Goal: Ask a question

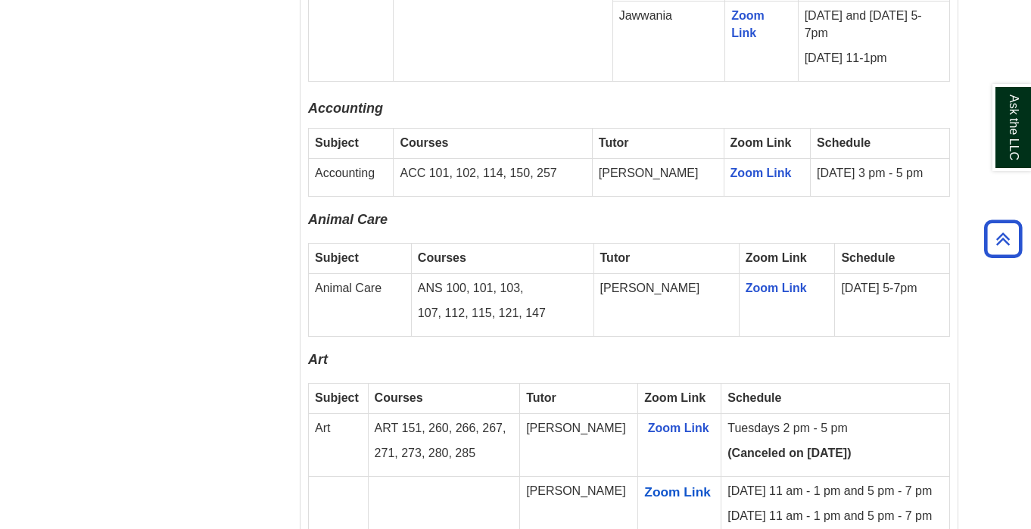
scroll to position [1211, 0]
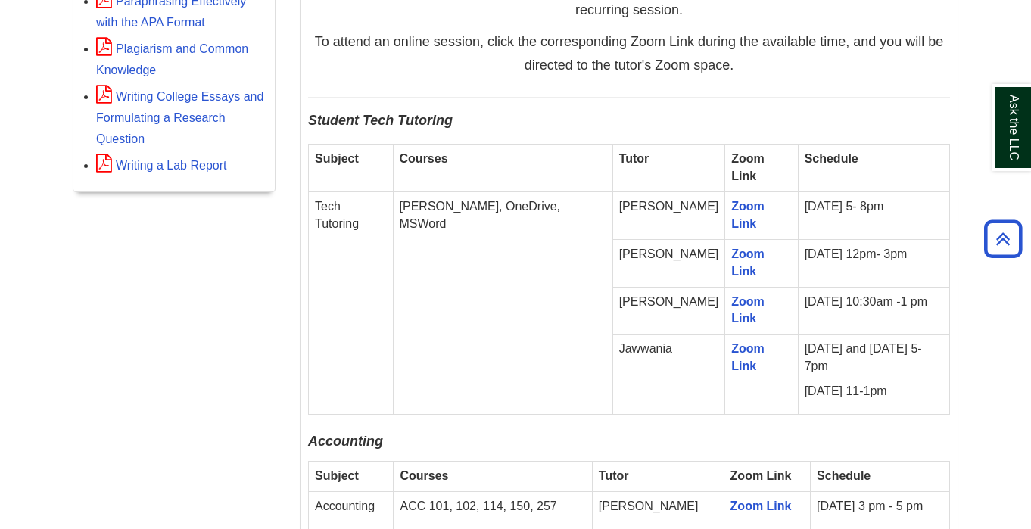
scroll to position [832, 0]
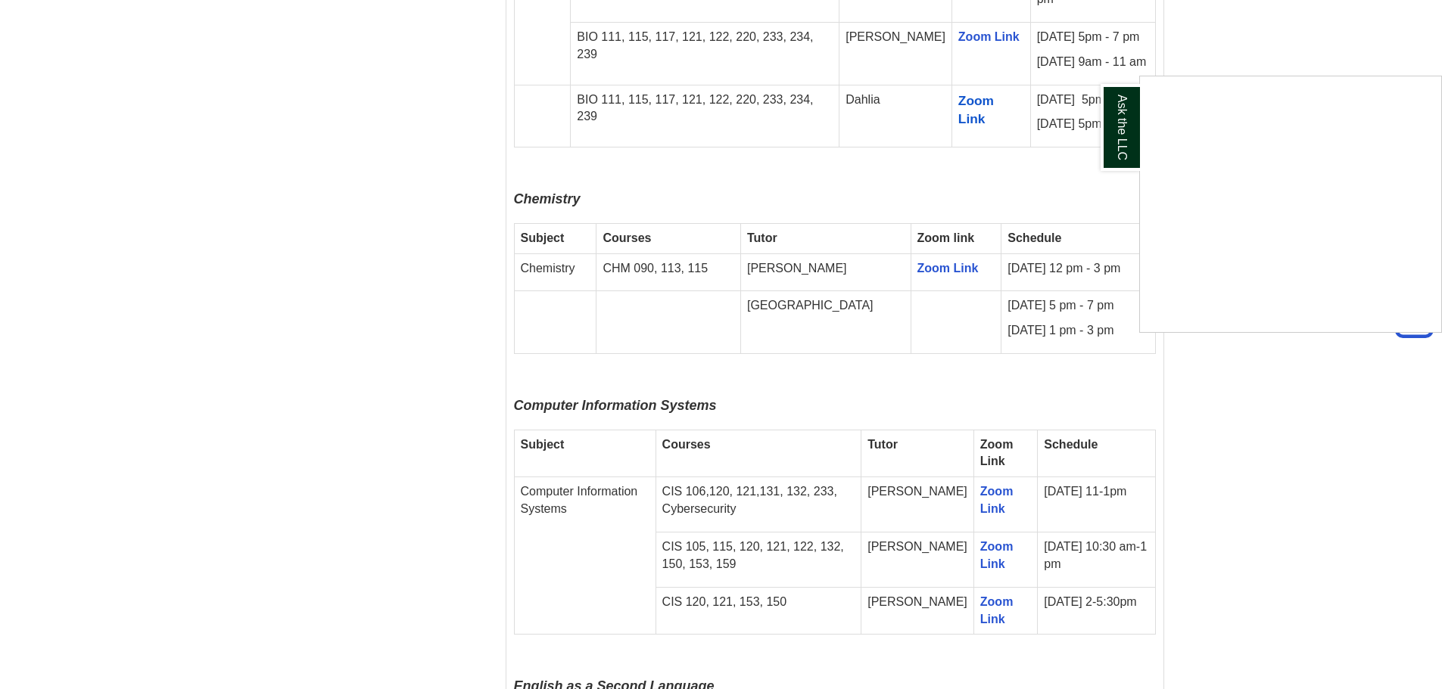
scroll to position [1816, 0]
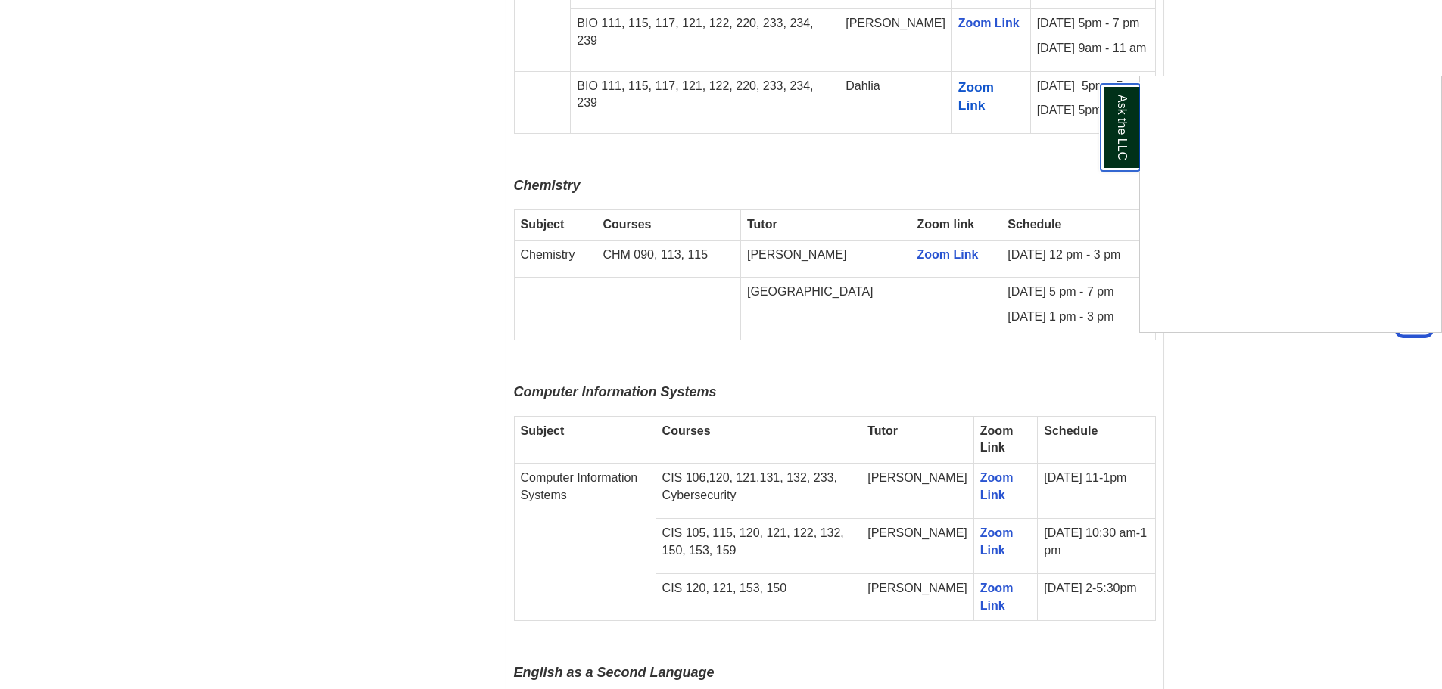
click at [1131, 138] on link "Ask the LLC" at bounding box center [1119, 127] width 39 height 87
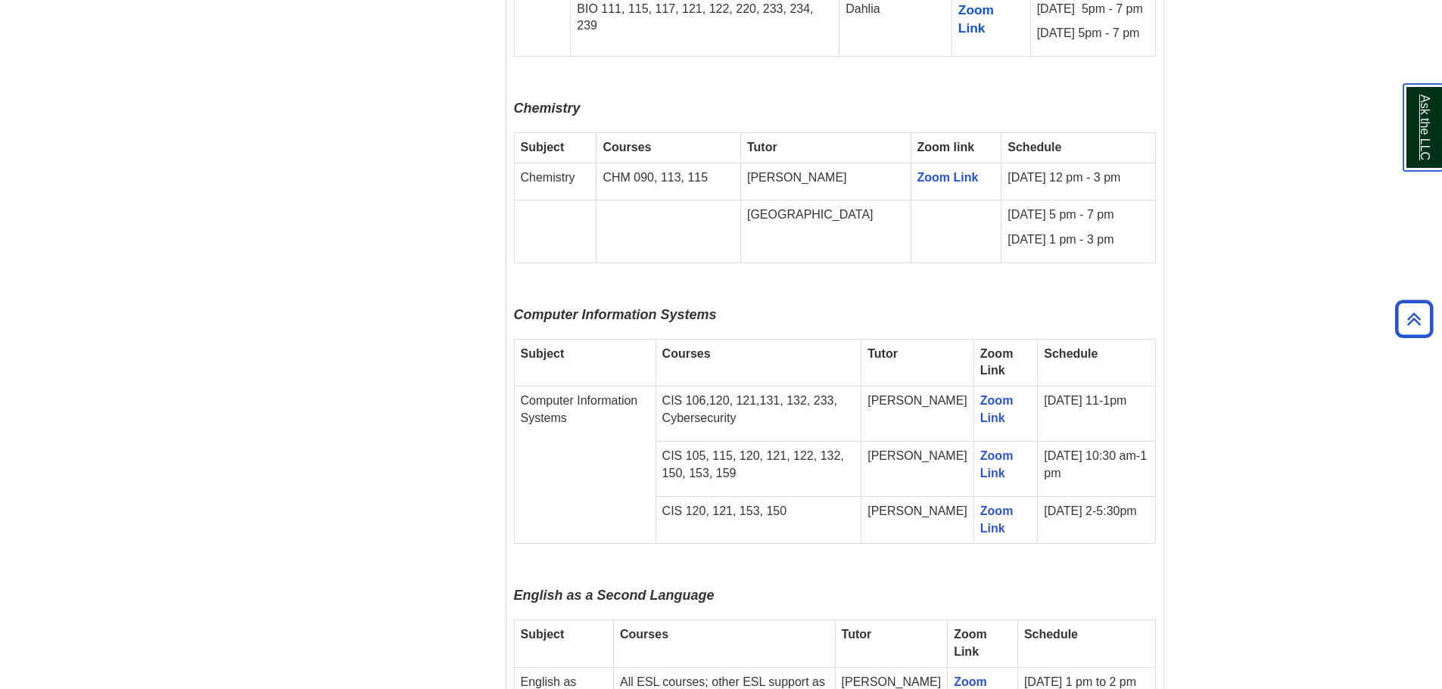
scroll to position [1892, 0]
